Goal: Download file/media

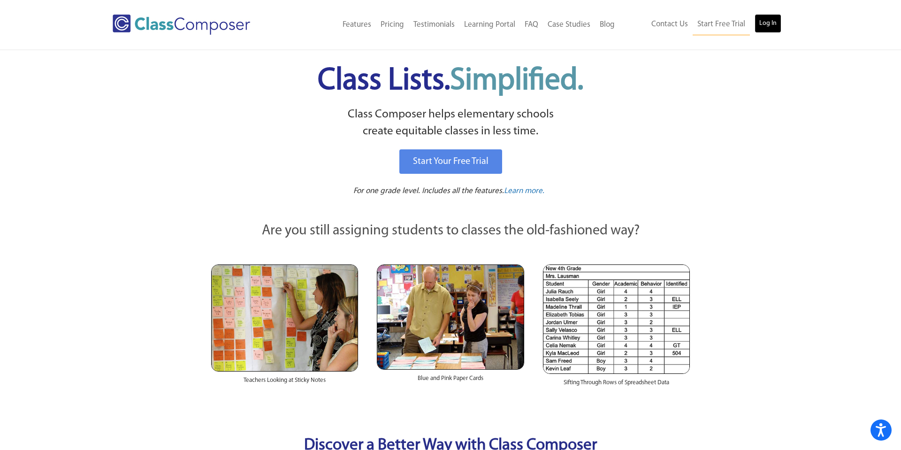
click at [768, 20] on link "Log In" at bounding box center [768, 23] width 27 height 19
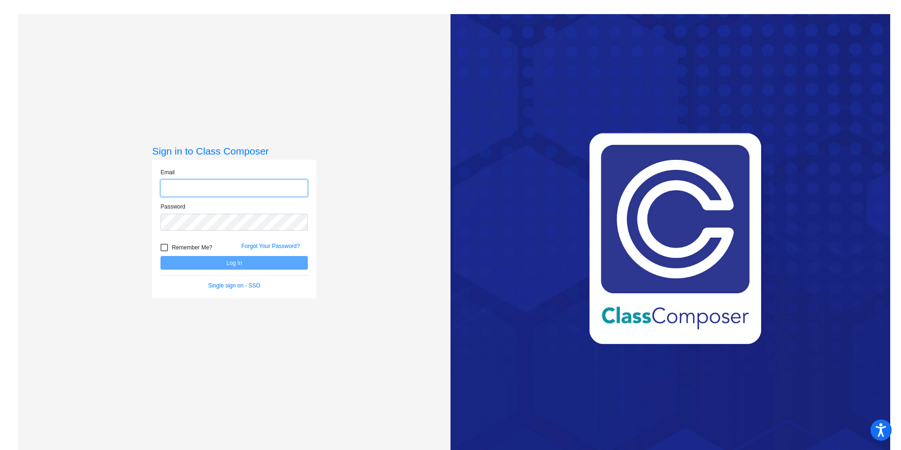
type input "[EMAIL_ADDRESS][DOMAIN_NAME]"
click at [241, 265] on button "Log In" at bounding box center [234, 263] width 147 height 14
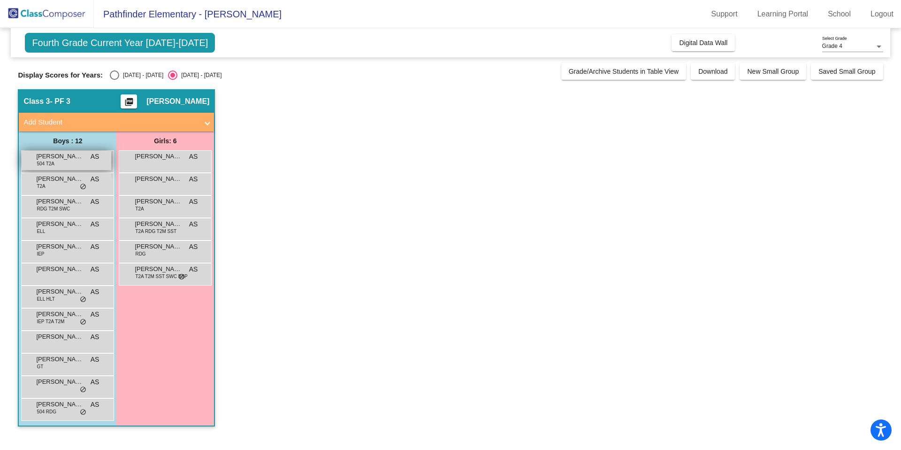
click at [81, 166] on div "[PERSON_NAME] 504 T2A AS lock do_not_disturb_alt" at bounding box center [67, 160] width 90 height 19
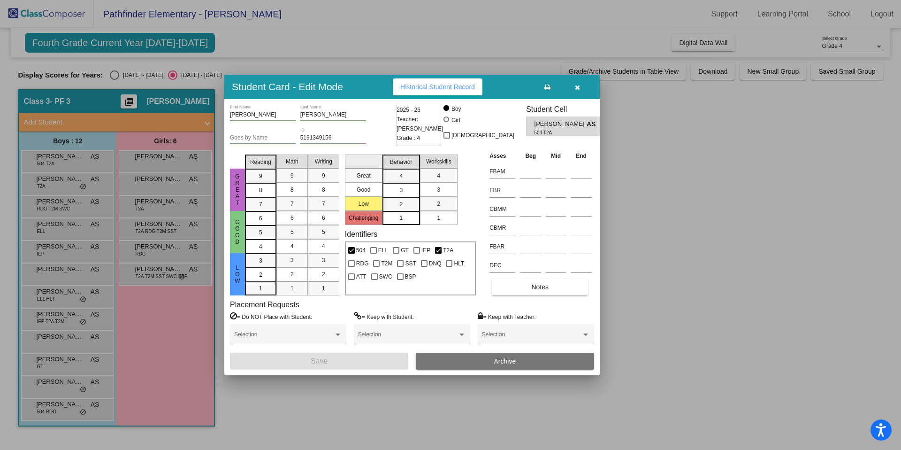
click at [579, 86] on icon "button" at bounding box center [577, 87] width 5 height 7
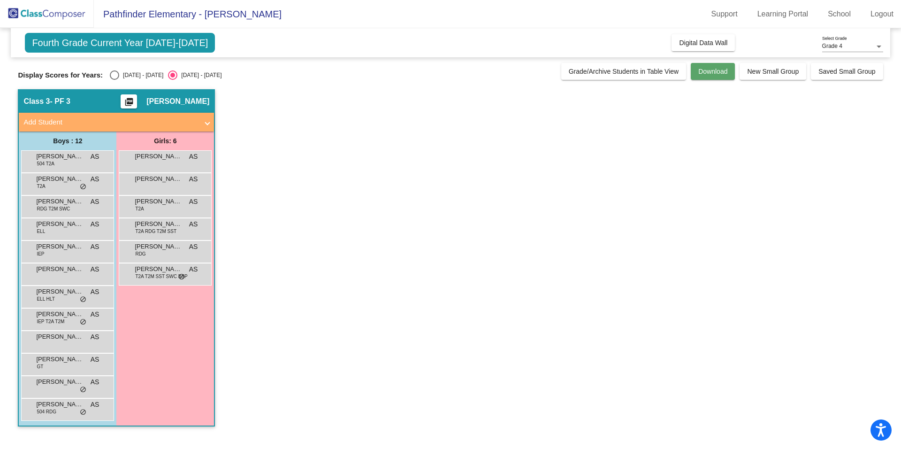
click at [691, 74] on button "Download" at bounding box center [713, 71] width 44 height 17
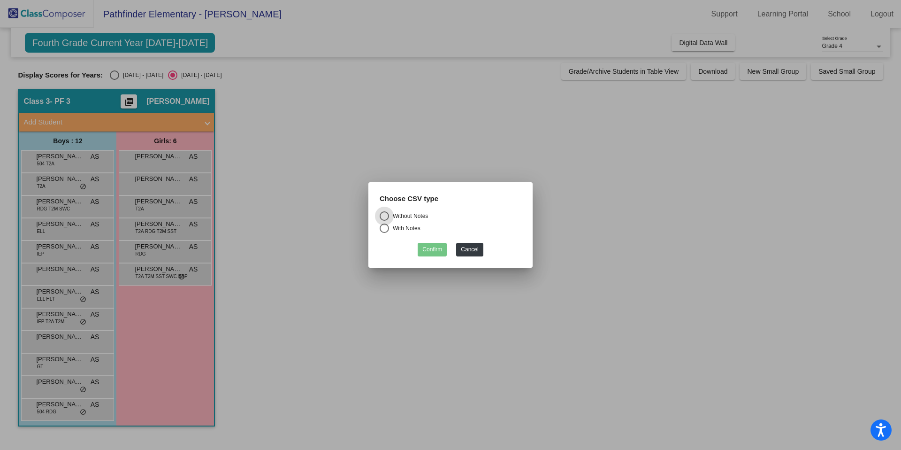
click at [399, 229] on div "With Notes" at bounding box center [404, 228] width 31 height 8
click at [384, 233] on input "With Notes" at bounding box center [384, 233] width 0 height 0
radio input "true"
click at [437, 250] on button "Confirm" at bounding box center [432, 250] width 29 height 14
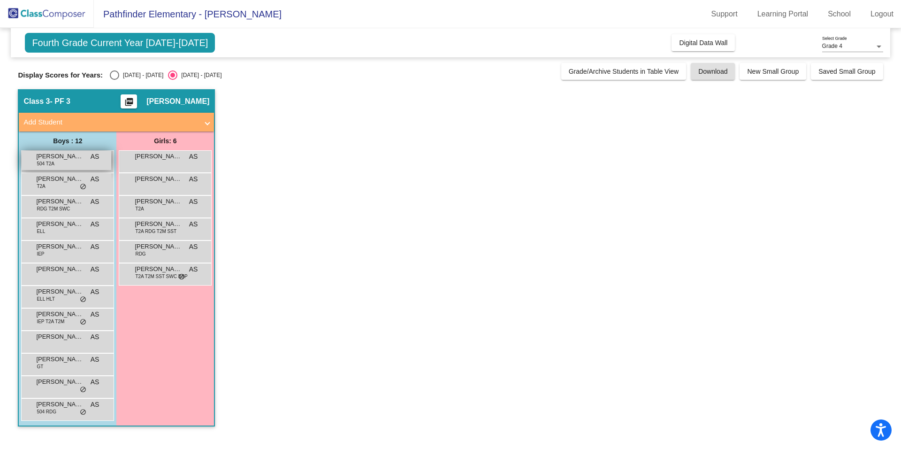
click at [82, 163] on div "[PERSON_NAME] 504 T2A AS lock do_not_disturb_alt" at bounding box center [67, 160] width 90 height 19
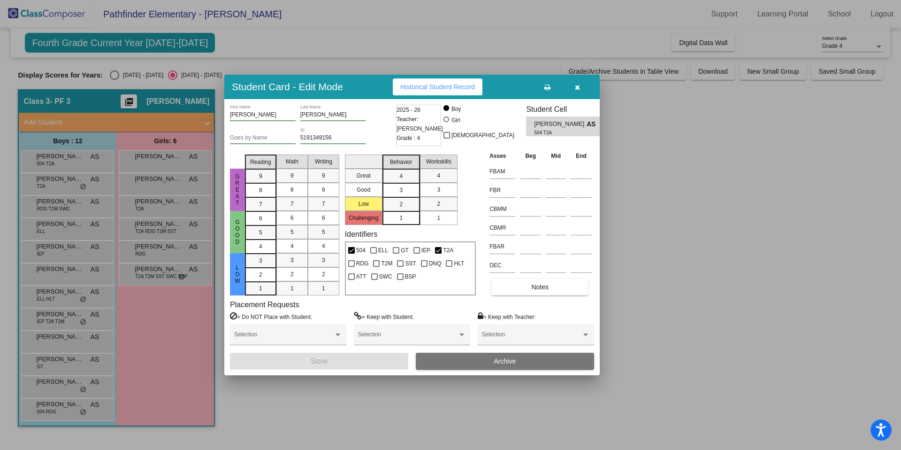
click at [462, 90] on span "Historical Student Record" at bounding box center [437, 87] width 75 height 8
click at [81, 258] on div at bounding box center [450, 225] width 901 height 450
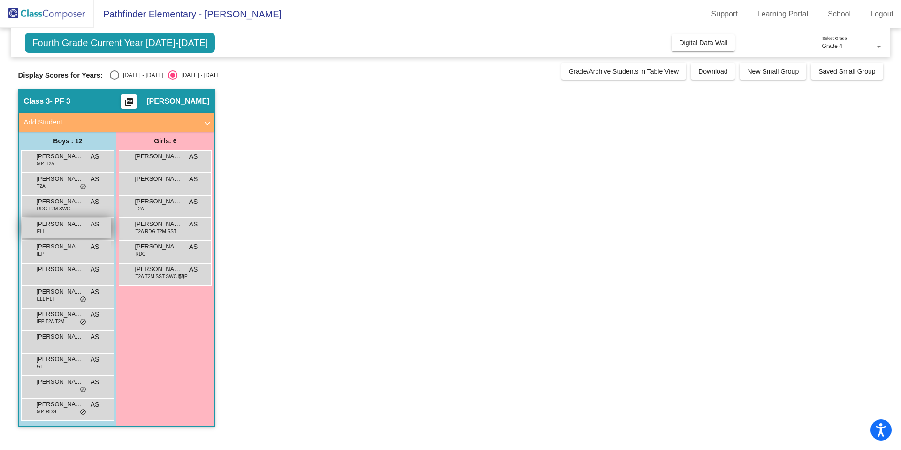
click at [60, 233] on div "[PERSON_NAME] AS lock do_not_disturb_alt" at bounding box center [67, 227] width 90 height 19
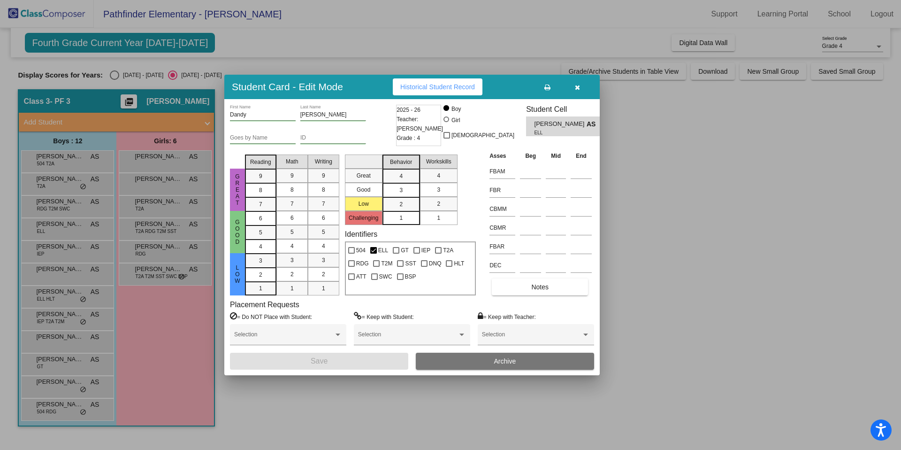
click at [441, 89] on span "Historical Student Record" at bounding box center [437, 87] width 75 height 8
click at [578, 91] on icon "button" at bounding box center [577, 87] width 5 height 7
